Goal: Task Accomplishment & Management: Use online tool/utility

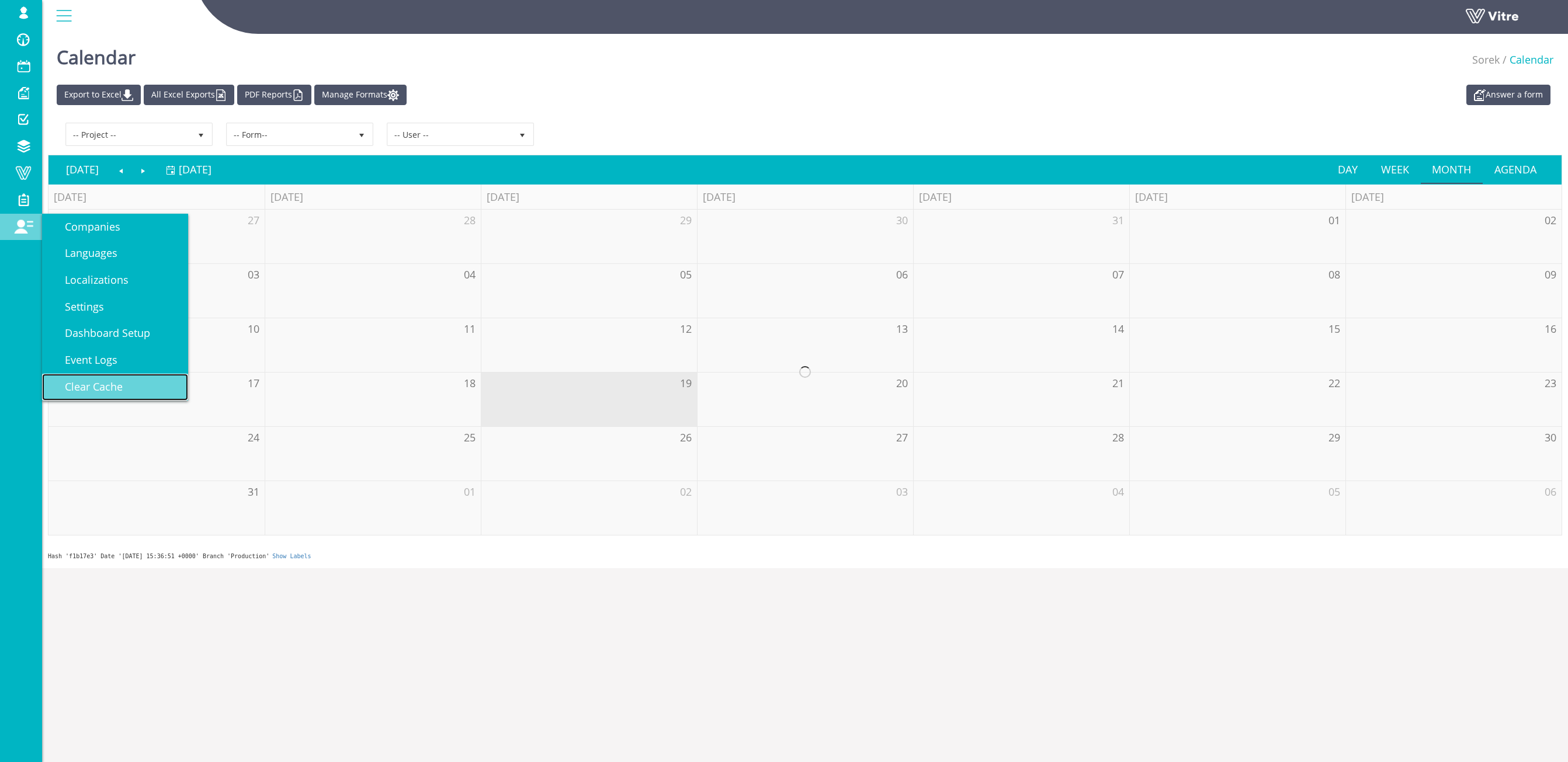
click at [107, 386] on span "Clear Cache" at bounding box center [87, 387] width 72 height 14
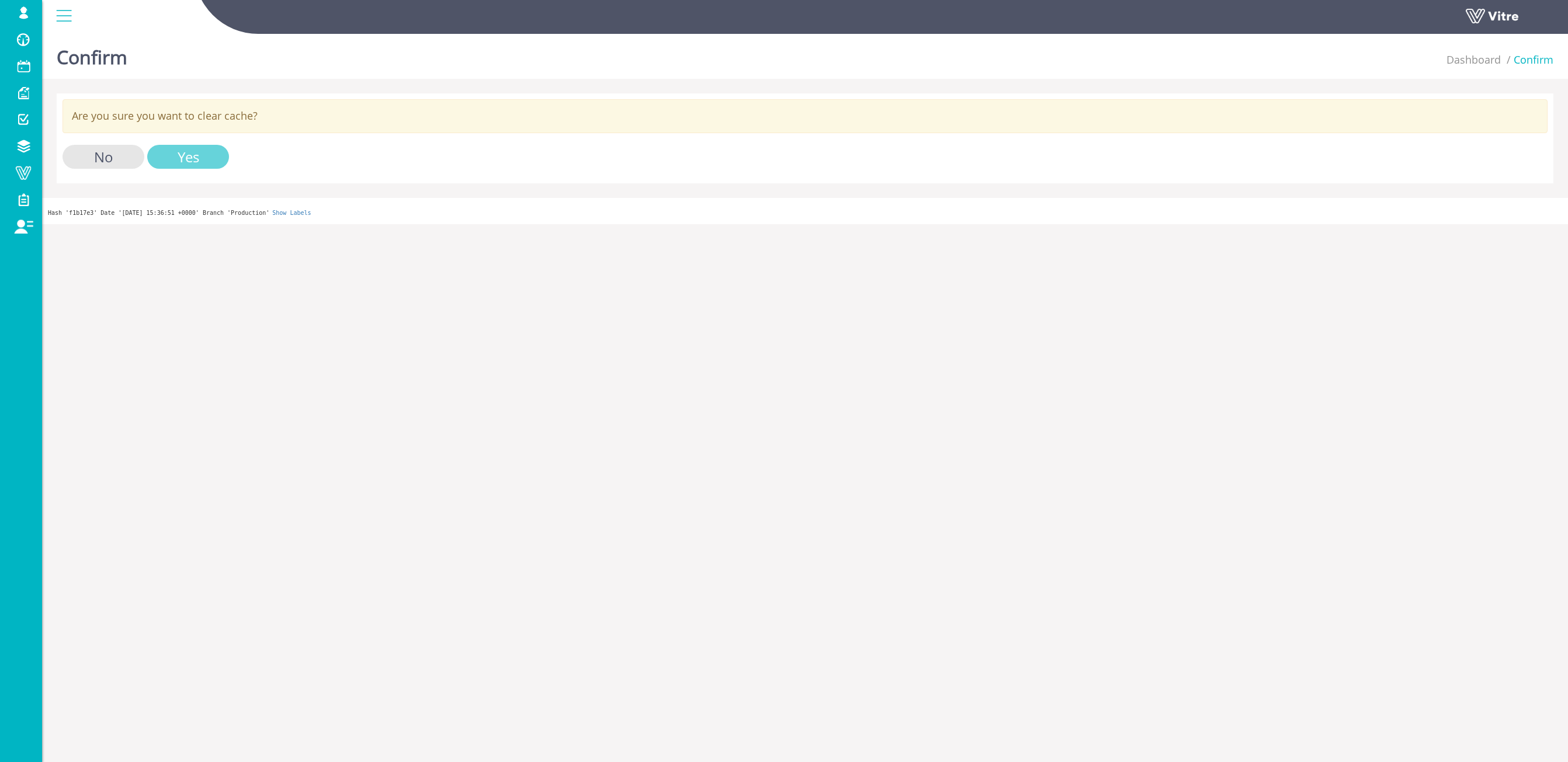
click at [192, 157] on input "Yes" at bounding box center [188, 157] width 82 height 24
click at [194, 154] on input "Yes" at bounding box center [188, 157] width 82 height 24
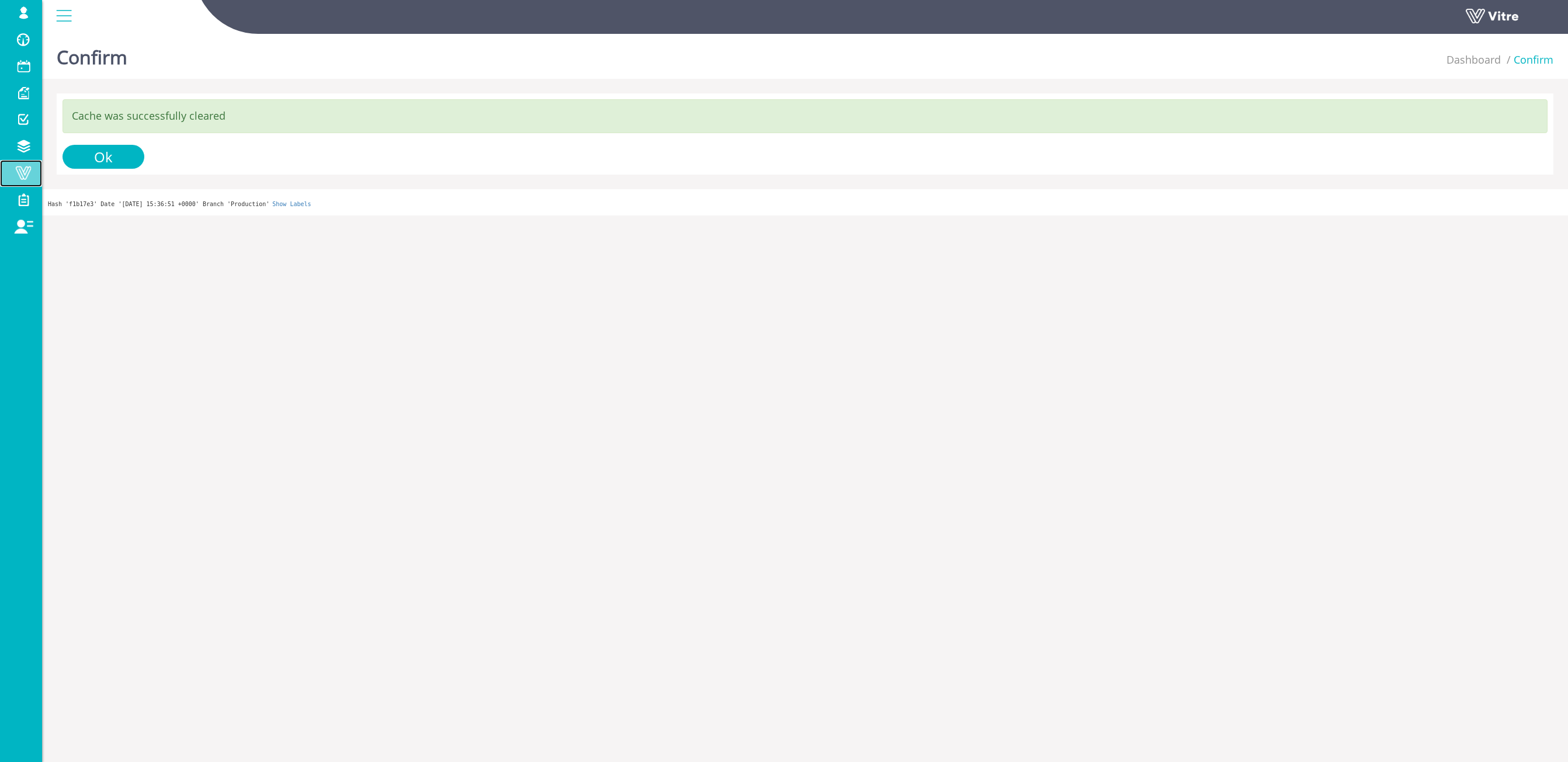
click at [21, 167] on span at bounding box center [23, 173] width 29 height 14
